Goal: Task Accomplishment & Management: Complete application form

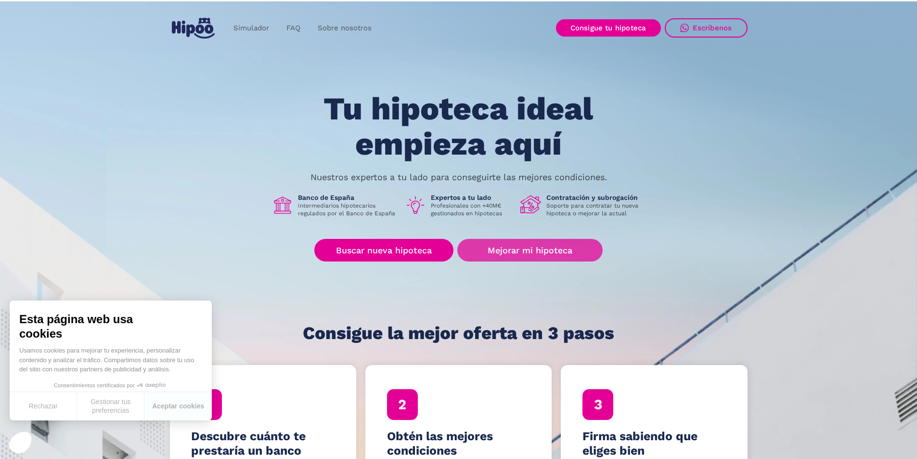
click at [549, 249] on link "Mejorar mi hipoteca" at bounding box center [529, 250] width 145 height 23
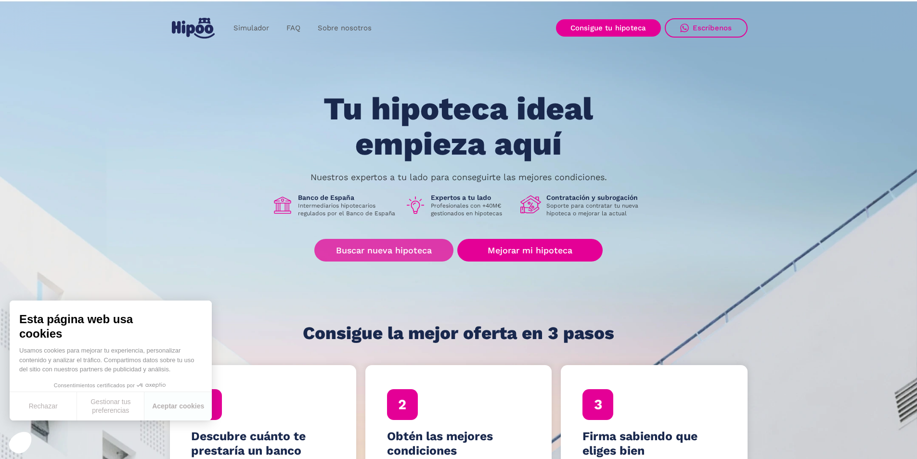
click at [410, 255] on link "Buscar nueva hipoteca" at bounding box center [383, 250] width 139 height 23
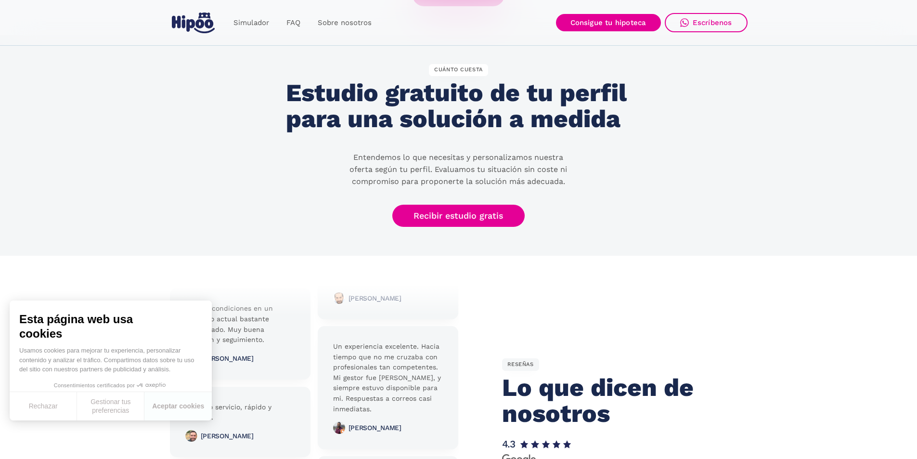
scroll to position [1854, 0]
